Goal: Information Seeking & Learning: Compare options

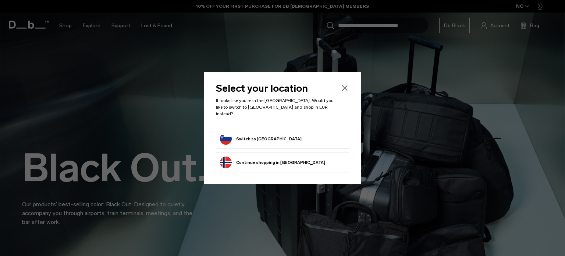
click at [308, 141] on form "Switch to Slovenia" at bounding box center [282, 139] width 125 height 12
click at [277, 135] on form "Switch to Slovenia" at bounding box center [282, 139] width 125 height 12
click at [260, 141] on button "Switch to Slovenia" at bounding box center [261, 139] width 82 height 12
click at [246, 140] on button "Switch to Slovenia" at bounding box center [261, 139] width 82 height 12
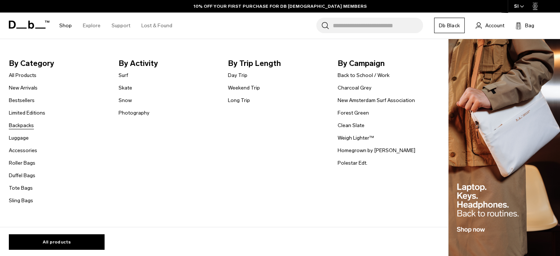
click at [21, 128] on link "Backpacks" at bounding box center [21, 125] width 25 height 8
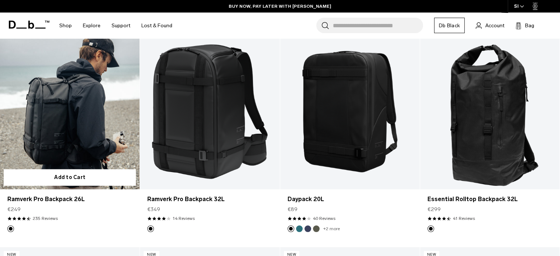
scroll to position [993, 0]
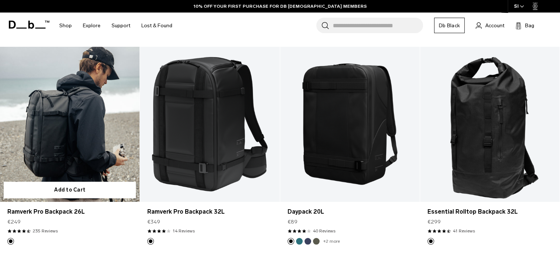
click at [92, 97] on link "Ramverk Pro Backpack 26L" at bounding box center [69, 124] width 139 height 155
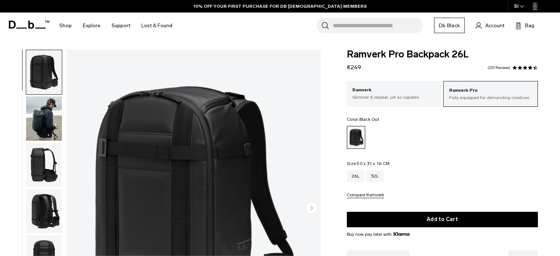
click at [56, 118] on img "button" at bounding box center [44, 118] width 36 height 44
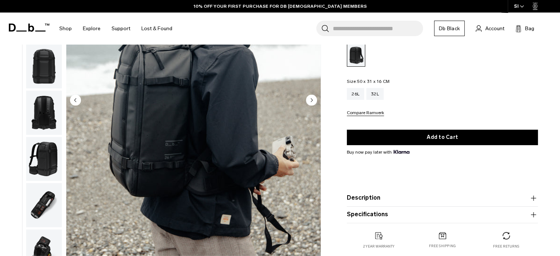
scroll to position [74, 0]
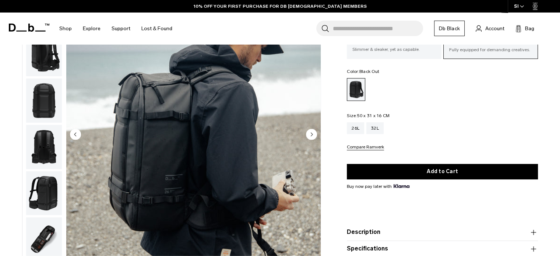
click at [51, 107] on img "button" at bounding box center [44, 100] width 36 height 44
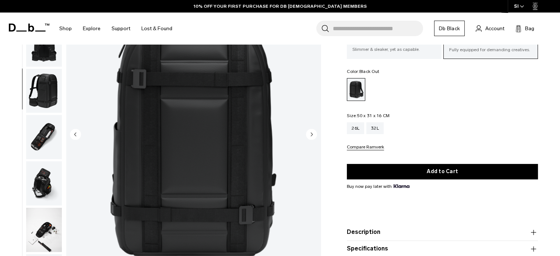
click at [50, 89] on img "button" at bounding box center [44, 91] width 36 height 44
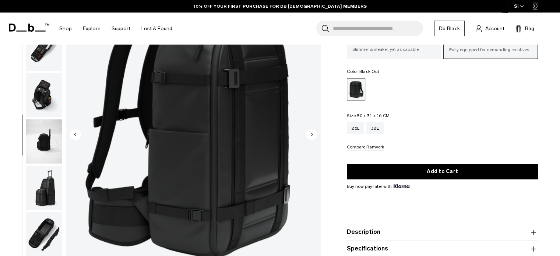
scroll to position [278, 0]
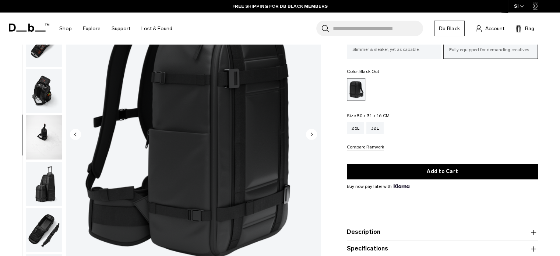
click at [47, 87] on img "button" at bounding box center [44, 91] width 36 height 44
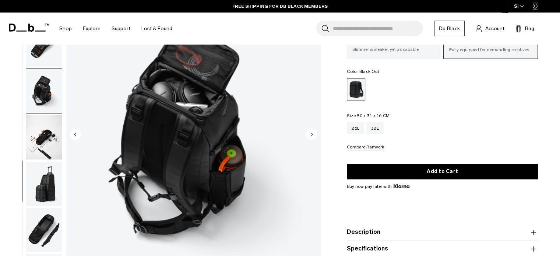
scroll to position [283, 0]
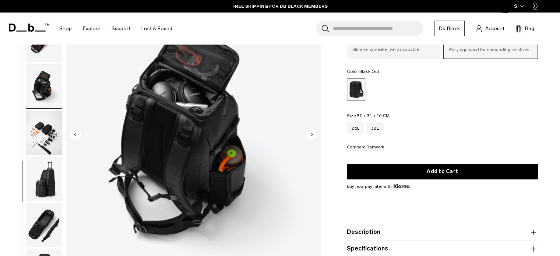
click at [45, 138] on img "button" at bounding box center [44, 132] width 36 height 44
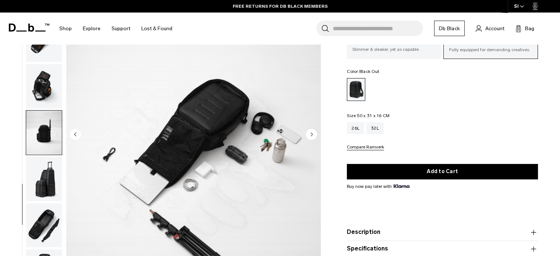
click at [45, 178] on img "button" at bounding box center [44, 179] width 36 height 44
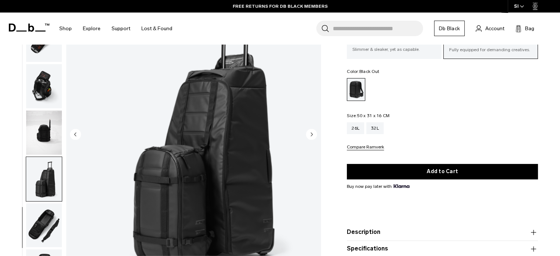
click at [43, 218] on img "button" at bounding box center [44, 225] width 36 height 44
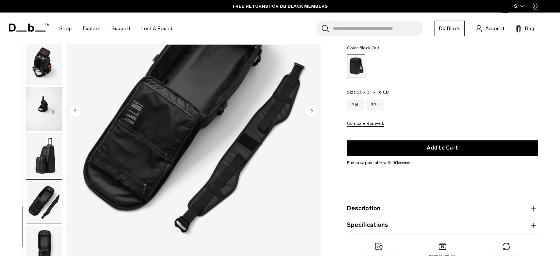
scroll to position [110, 0]
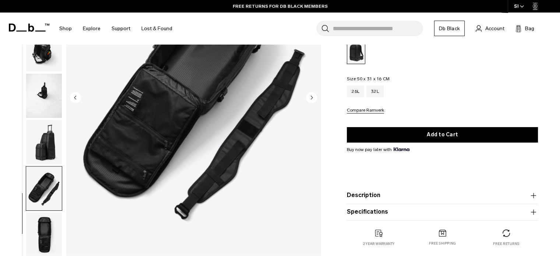
click at [42, 237] on img "button" at bounding box center [44, 234] width 36 height 44
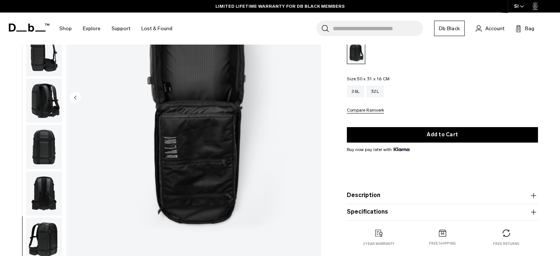
scroll to position [0, 0]
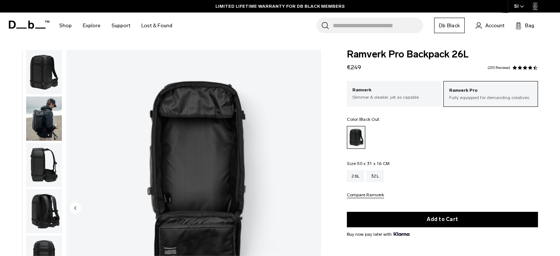
click at [425, 53] on span "Ramverk Pro Backpack 26L" at bounding box center [442, 55] width 191 height 10
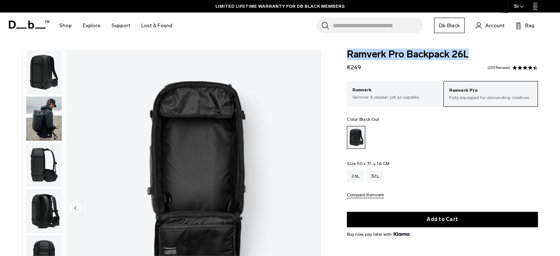
click at [425, 53] on span "Ramverk Pro Backpack 26L" at bounding box center [442, 55] width 191 height 10
copy div "Ramverk Pro Backpack 26L"
click at [54, 159] on img "button" at bounding box center [44, 165] width 36 height 44
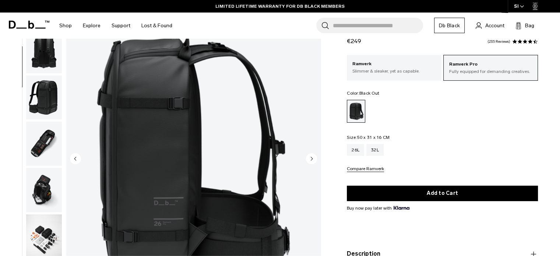
scroll to position [37, 0]
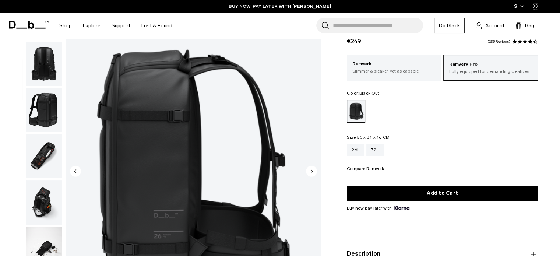
click at [51, 154] on img "button" at bounding box center [44, 156] width 36 height 44
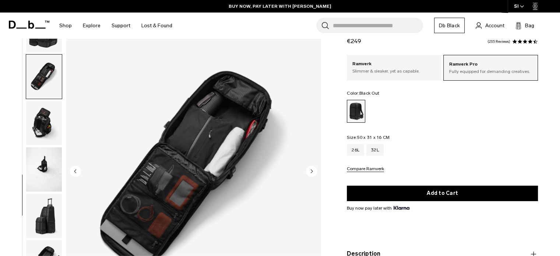
scroll to position [283, 0]
click at [49, 111] on img "button" at bounding box center [44, 123] width 36 height 44
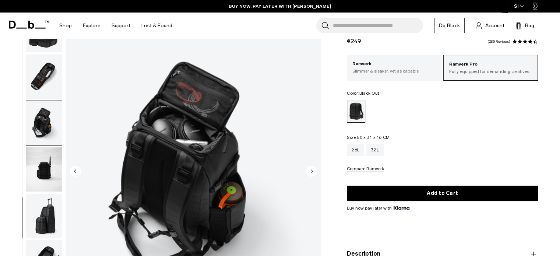
click at [49, 154] on img "button" at bounding box center [44, 169] width 36 height 44
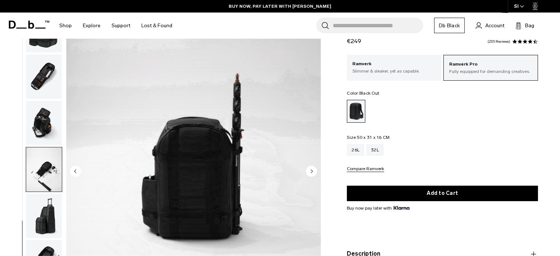
click at [43, 207] on img "button" at bounding box center [44, 216] width 36 height 44
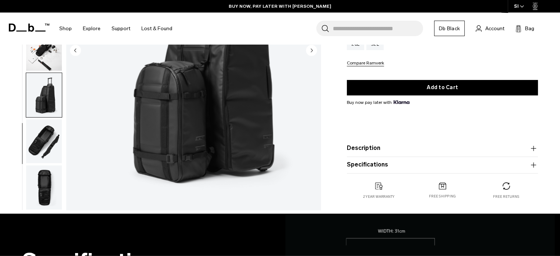
scroll to position [110, 0]
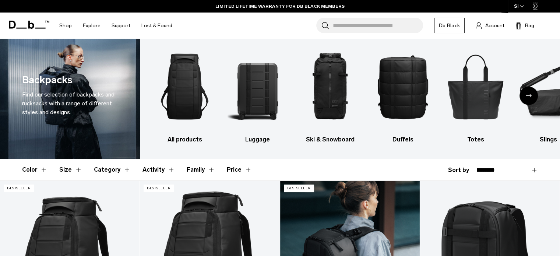
scroll to position [7, 0]
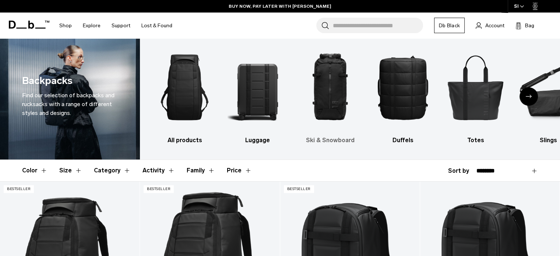
click at [332, 95] on img "3 / 10" at bounding box center [330, 87] width 60 height 90
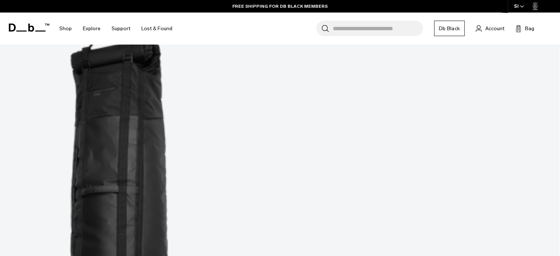
scroll to position [152, 0]
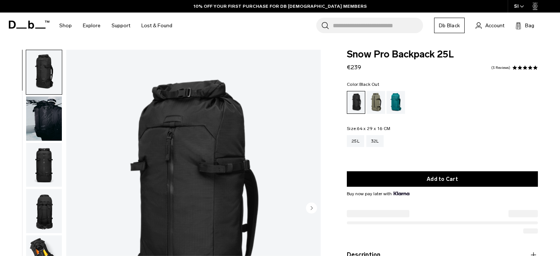
click at [32, 121] on img "button" at bounding box center [44, 118] width 36 height 44
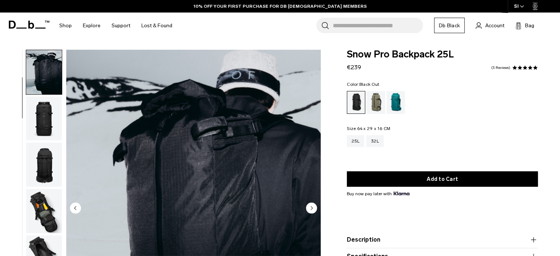
click at [47, 152] on img "button" at bounding box center [44, 164] width 36 height 44
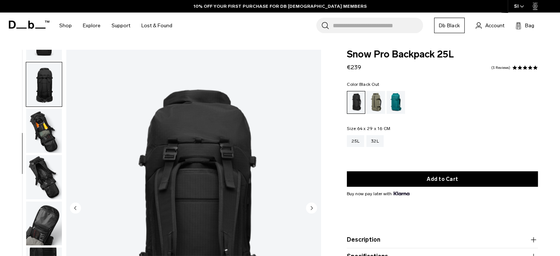
scroll to position [139, 0]
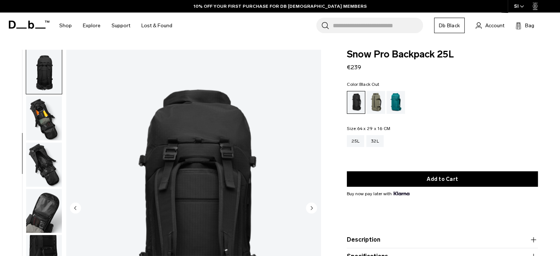
click at [51, 124] on img "button" at bounding box center [44, 118] width 36 height 44
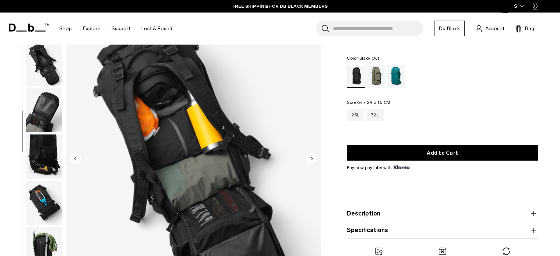
scroll to position [37, 0]
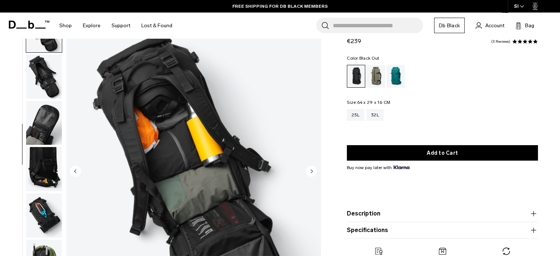
click at [47, 167] on img "button" at bounding box center [44, 169] width 36 height 44
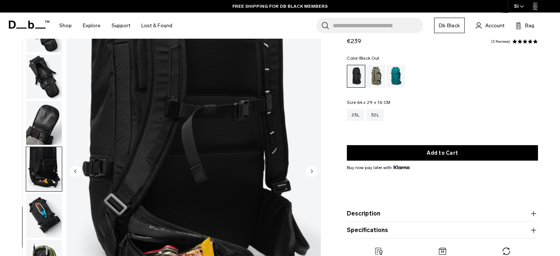
click at [52, 214] on img "button" at bounding box center [44, 215] width 36 height 44
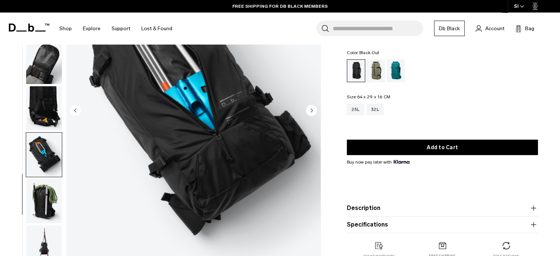
scroll to position [110, 0]
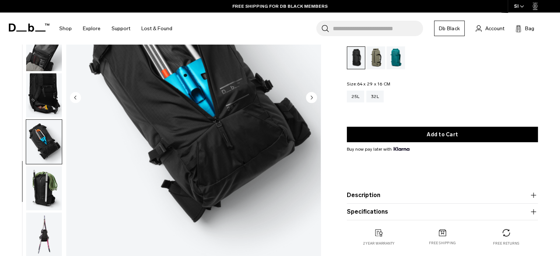
click at [46, 189] on img "button" at bounding box center [44, 188] width 36 height 44
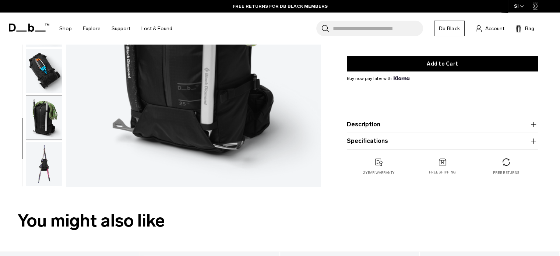
scroll to position [184, 0]
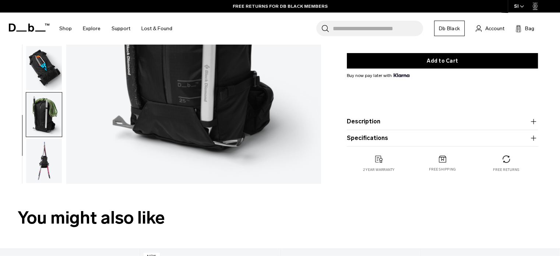
click at [43, 159] on img "button" at bounding box center [44, 161] width 36 height 44
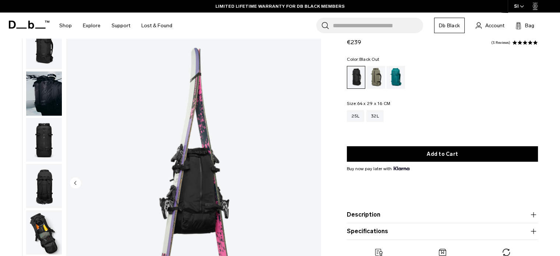
scroll to position [0, 0]
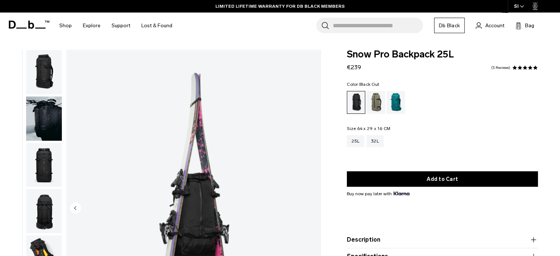
click at [388, 53] on span "Snow Pro Backpack 25L" at bounding box center [442, 55] width 191 height 10
copy div "Snow Pro Backpack 25L"
